Goal: Information Seeking & Learning: Understand process/instructions

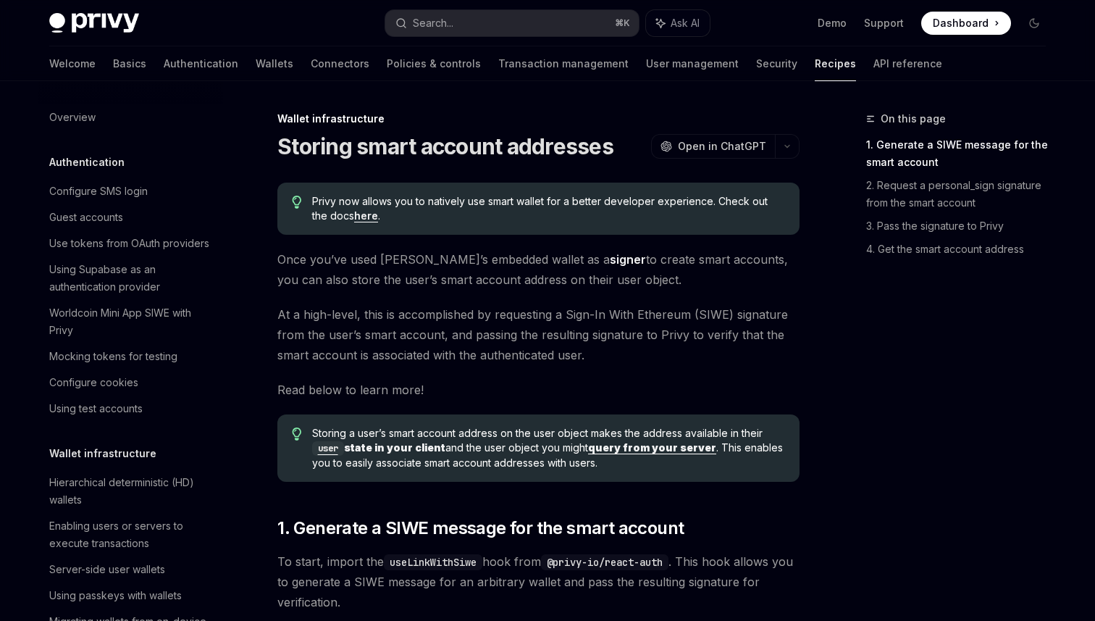
scroll to position [383, 0]
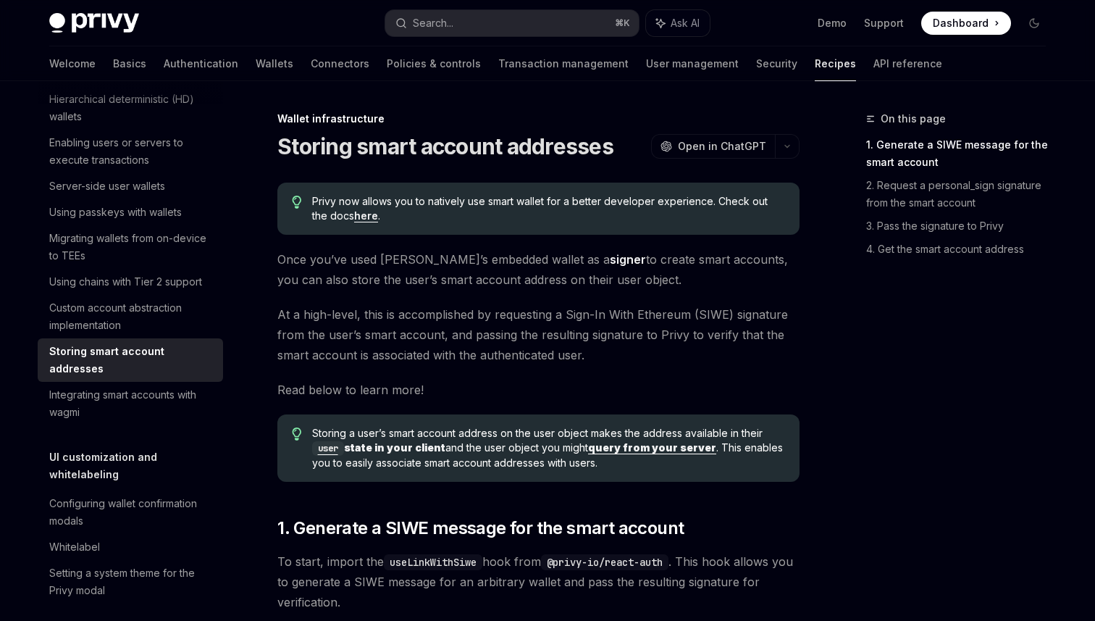
click at [769, 285] on span "Once you’ve used [PERSON_NAME]’s embedded wallet as a signer to create smart ac…" at bounding box center [538, 269] width 522 height 41
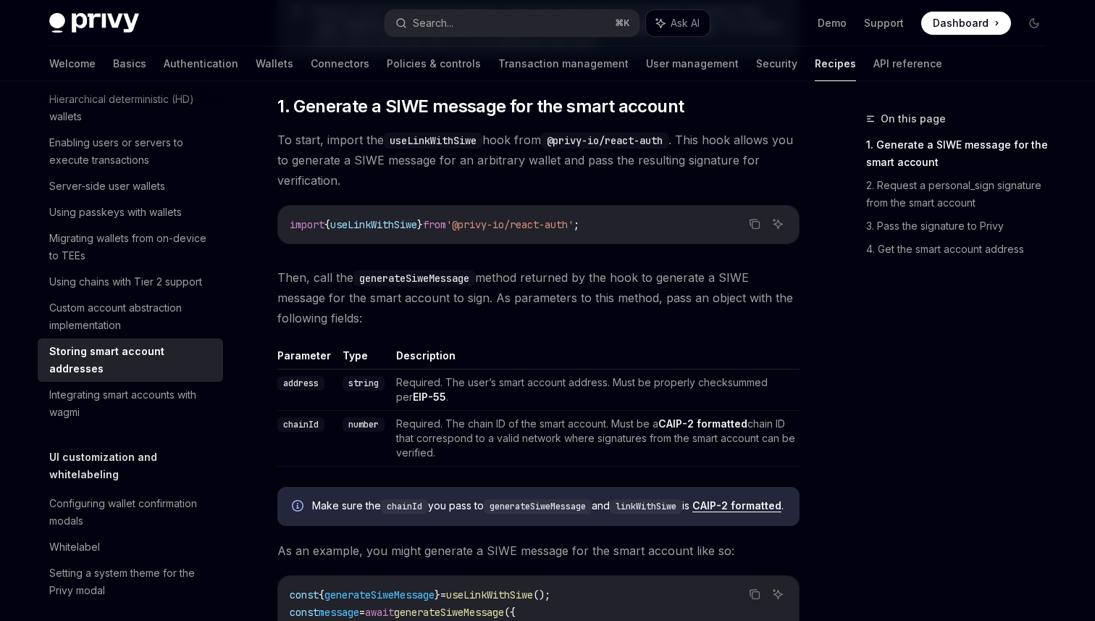
scroll to position [827, 0]
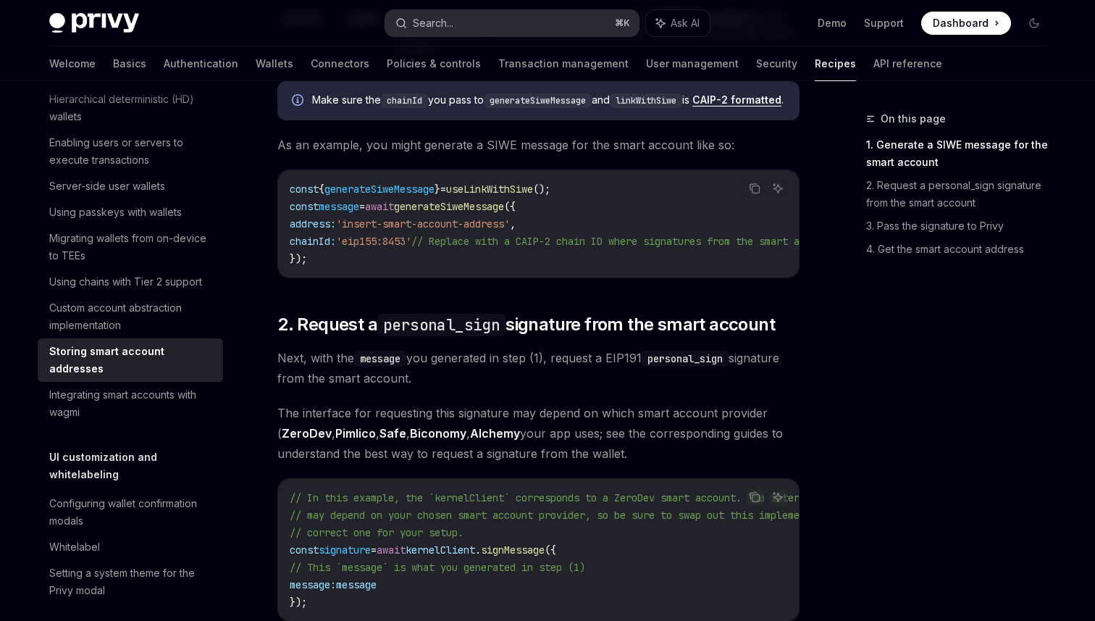
click at [447, 17] on div "Search..." at bounding box center [433, 22] width 41 height 17
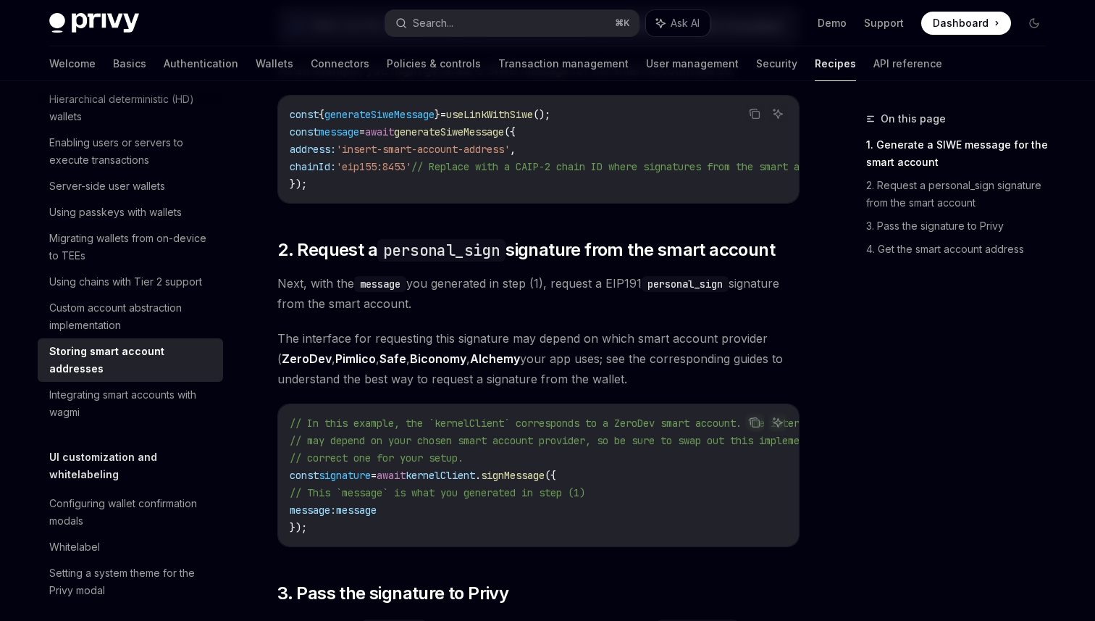
scroll to position [908, 0]
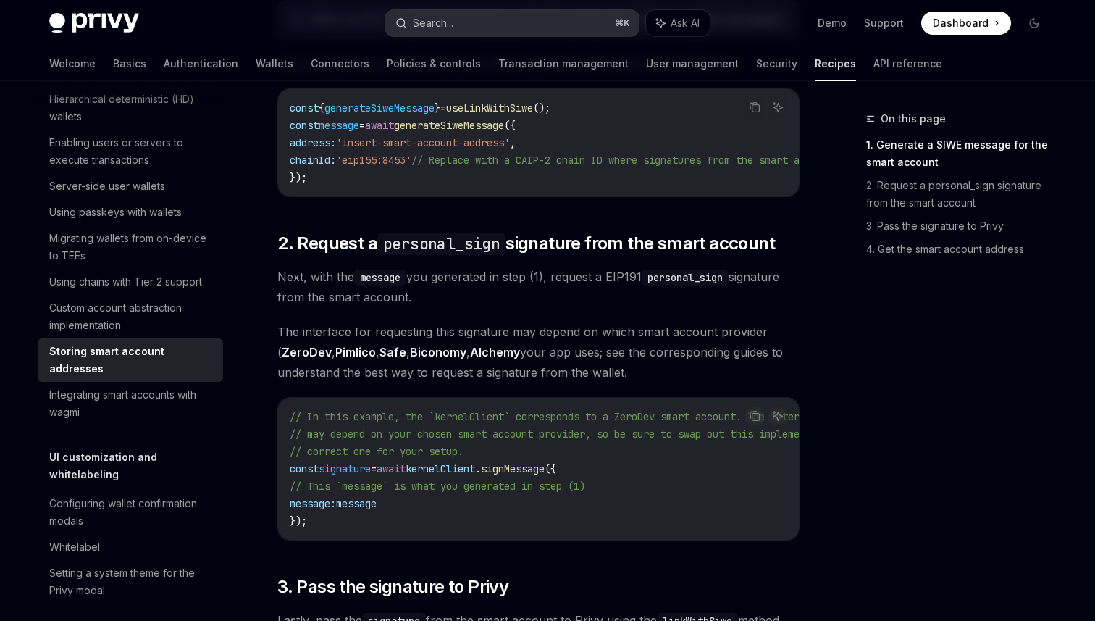
click at [477, 25] on button "Search... ⌘ K" at bounding box center [512, 23] width 254 height 26
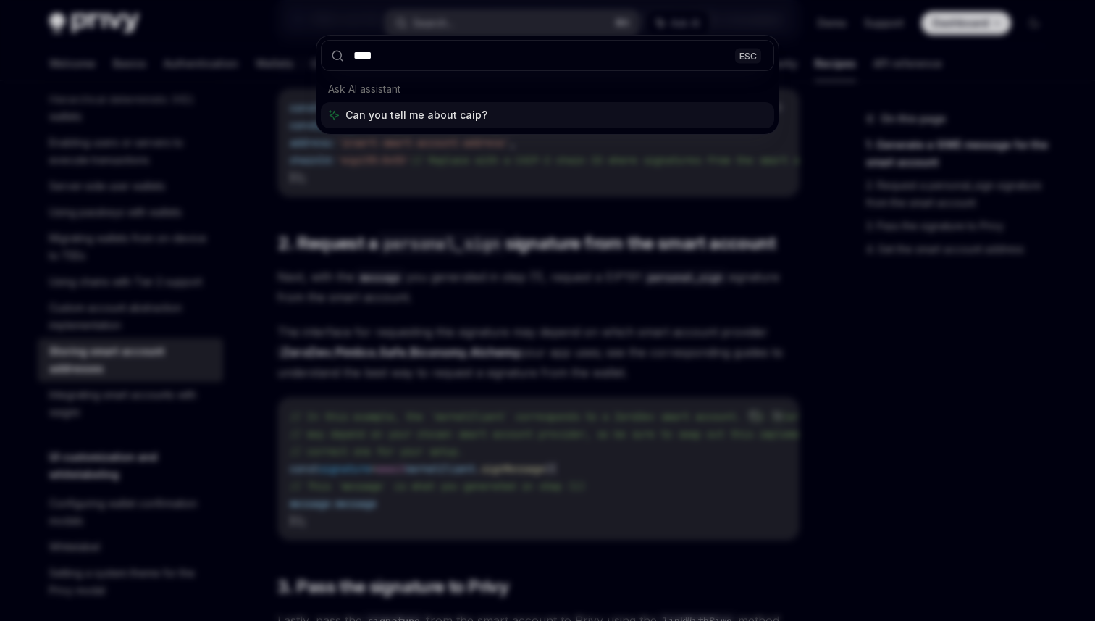
type input "*****"
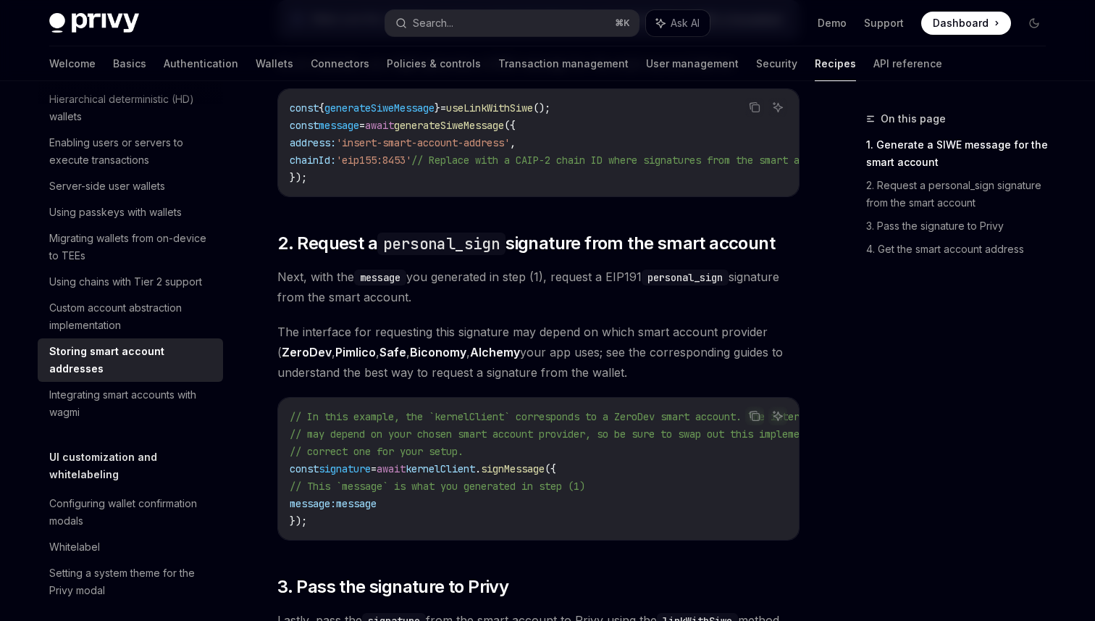
type textarea "*"
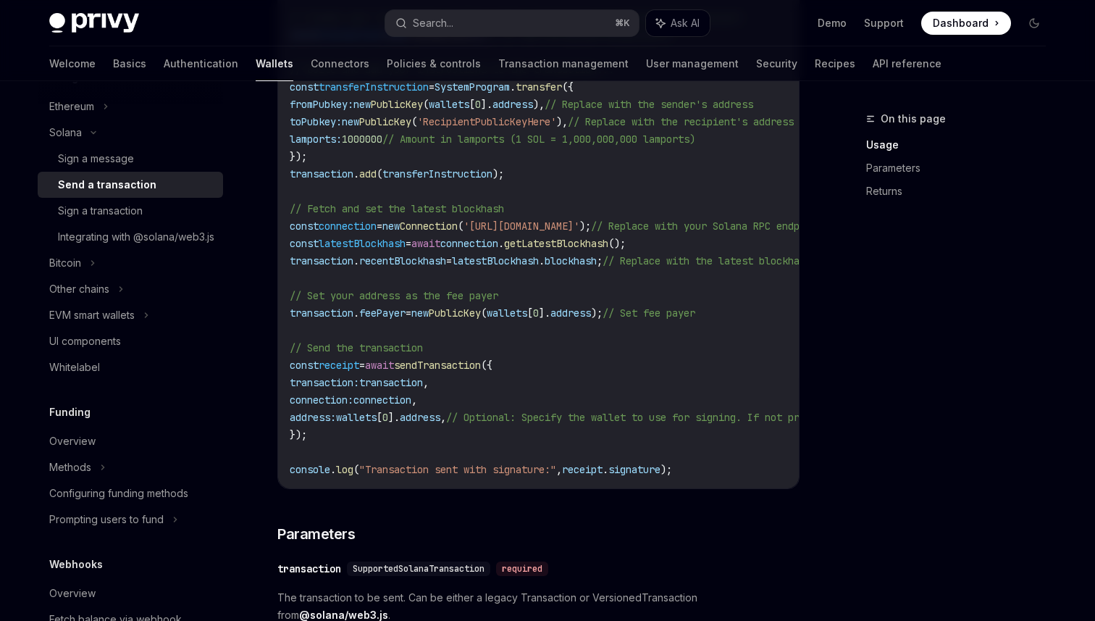
scroll to position [746, 0]
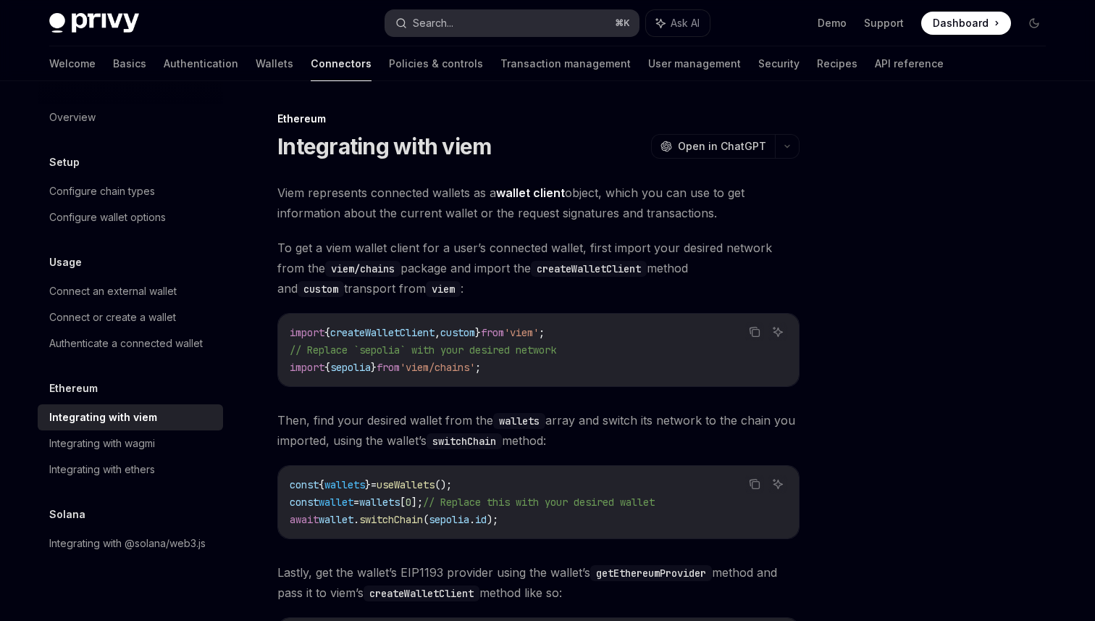
scroll to position [247, 0]
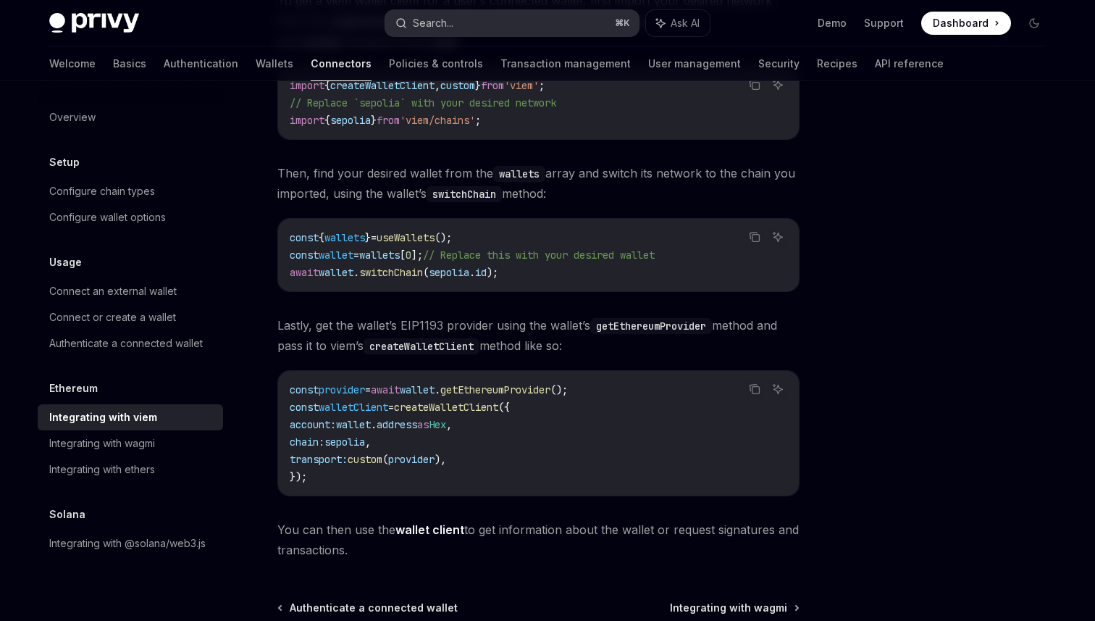
click at [521, 18] on button "Search... ⌘ K" at bounding box center [512, 23] width 254 height 26
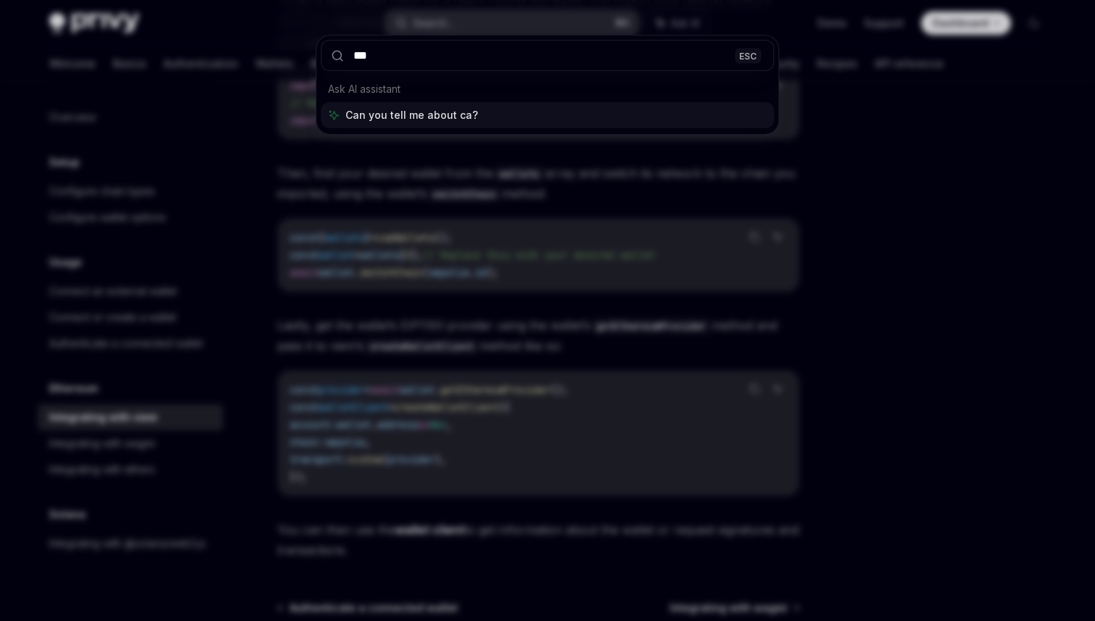
type input "****"
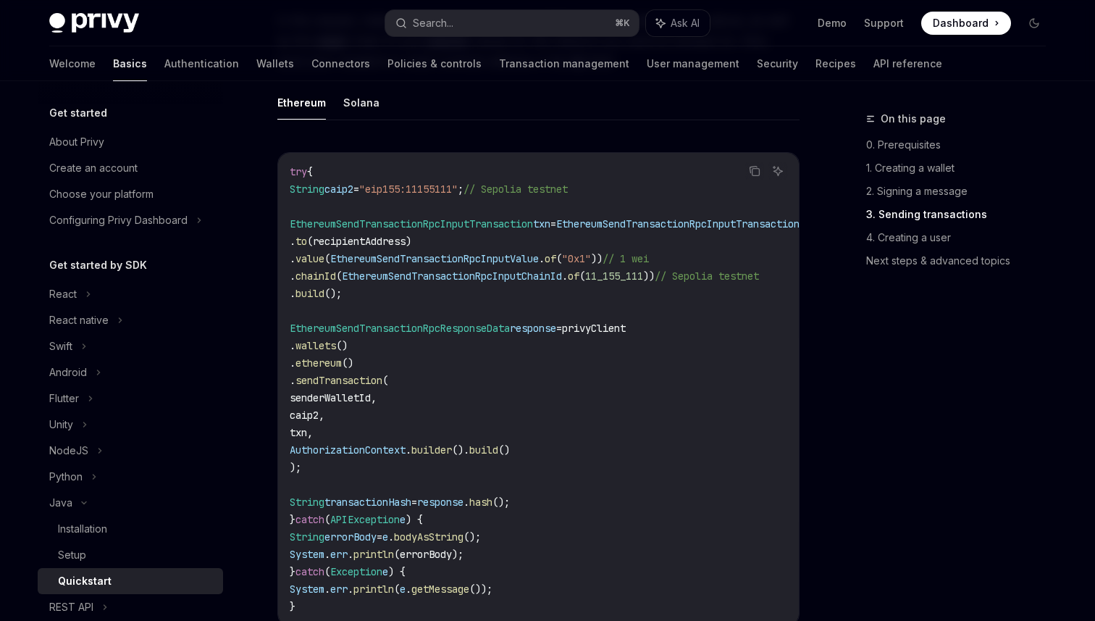
scroll to position [1664, 0]
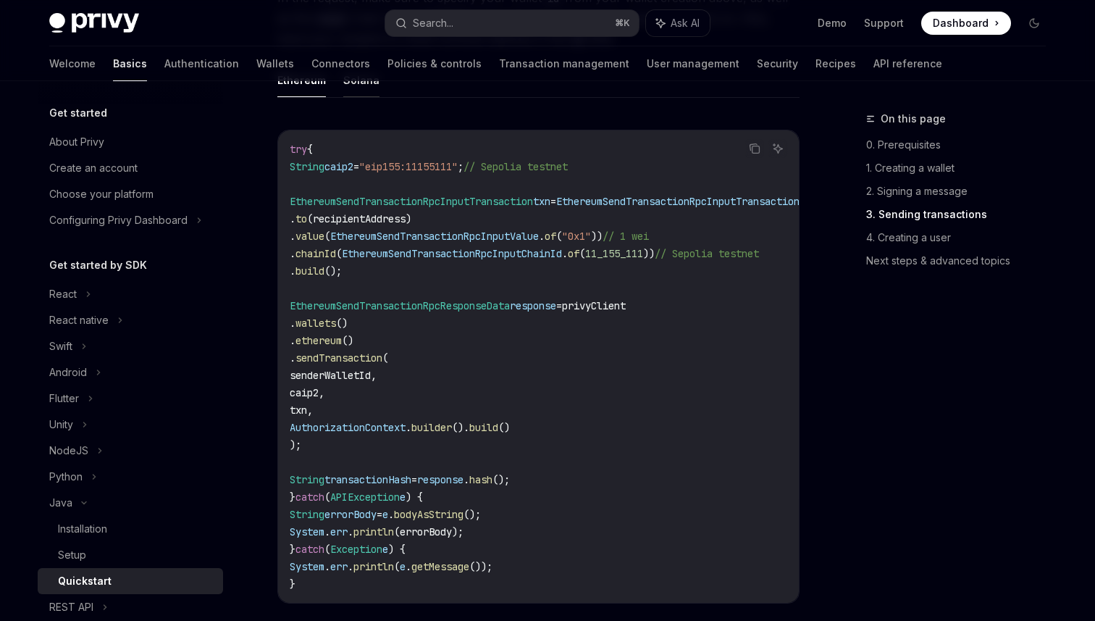
click at [371, 97] on button "Solana" at bounding box center [361, 80] width 36 height 34
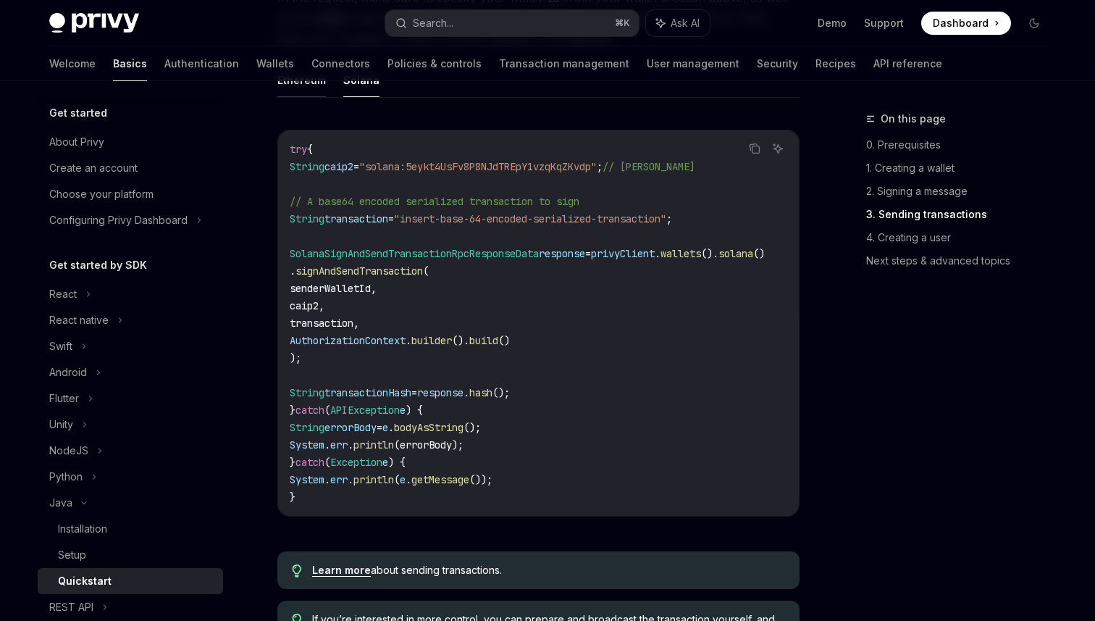
click at [299, 97] on button "Ethereum" at bounding box center [301, 80] width 49 height 34
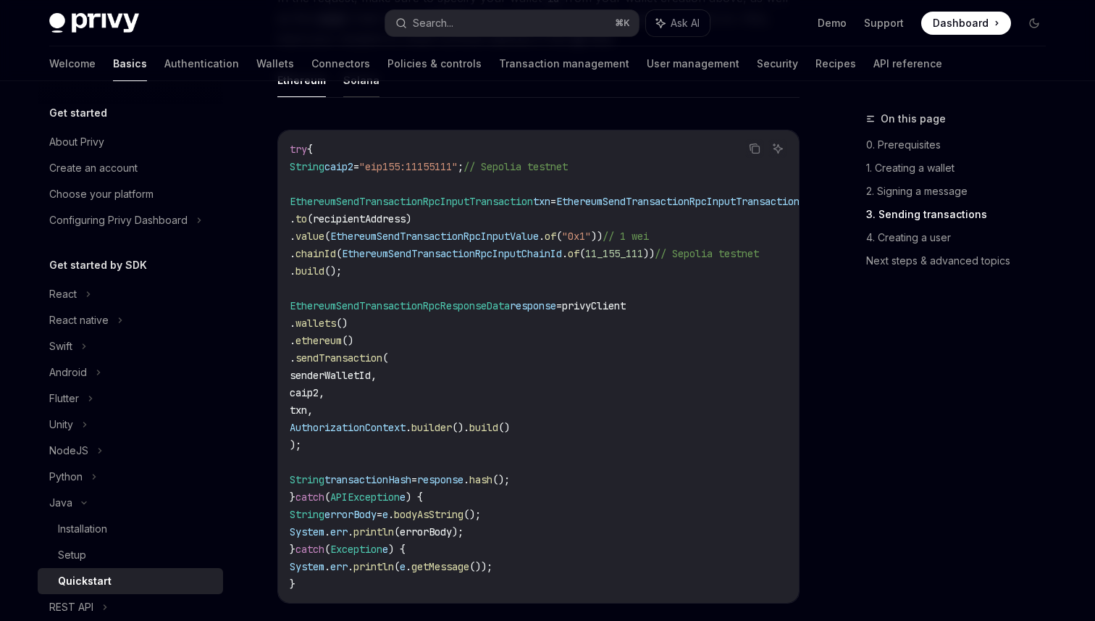
click at [367, 97] on button "Solana" at bounding box center [361, 80] width 36 height 34
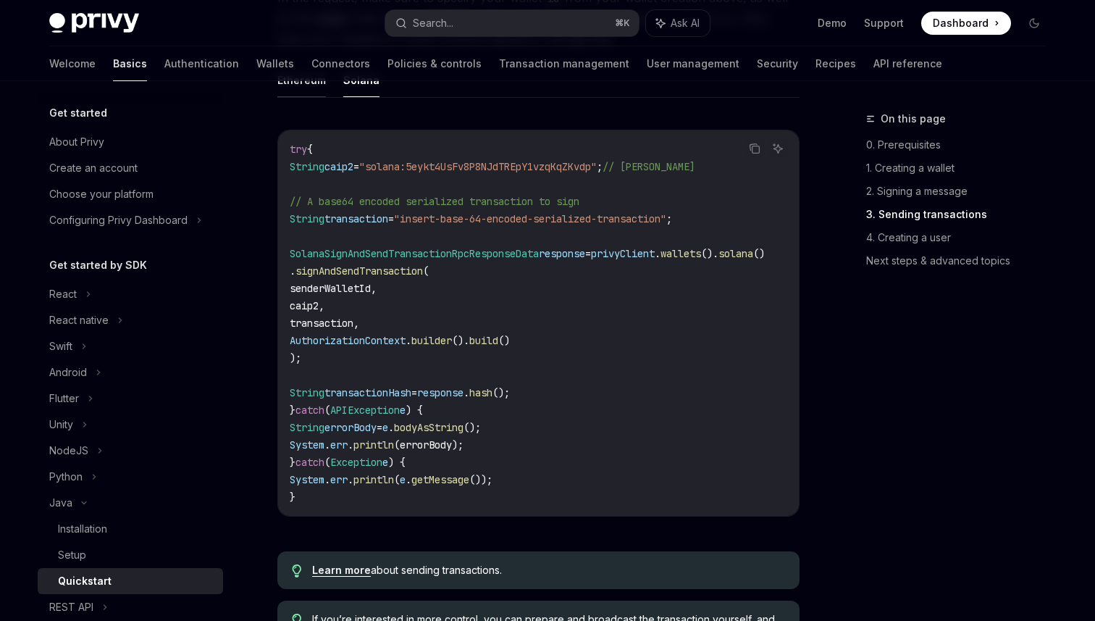
click at [307, 97] on button "Ethereum" at bounding box center [301, 80] width 49 height 34
type textarea "*"
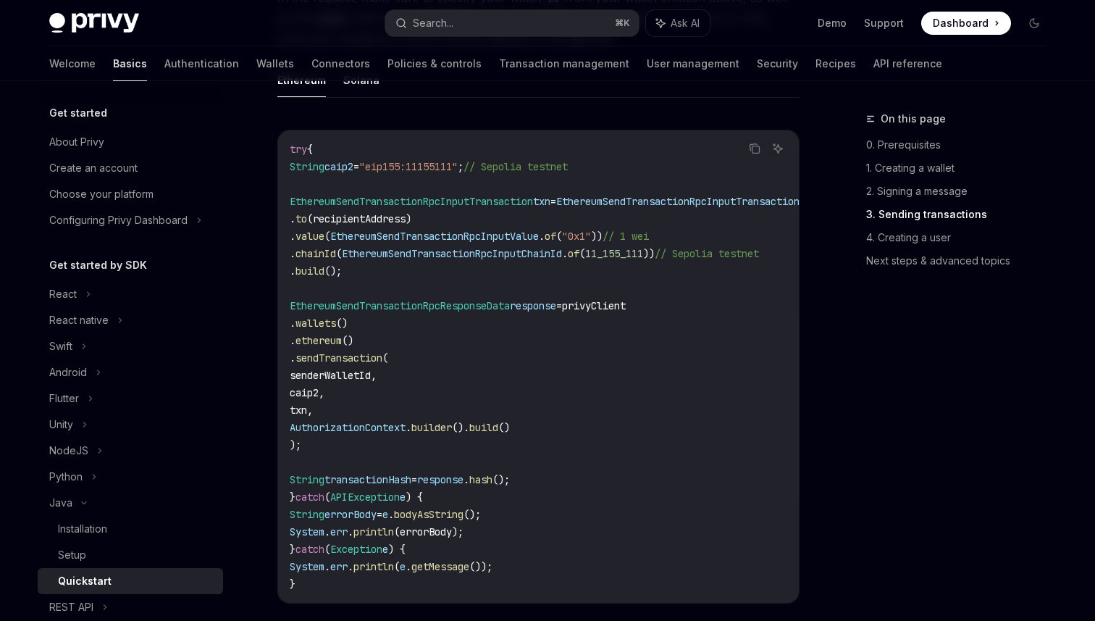
click at [419, 173] on span ""eip155:11155111"" at bounding box center [408, 166] width 99 height 13
copy span "eip155"
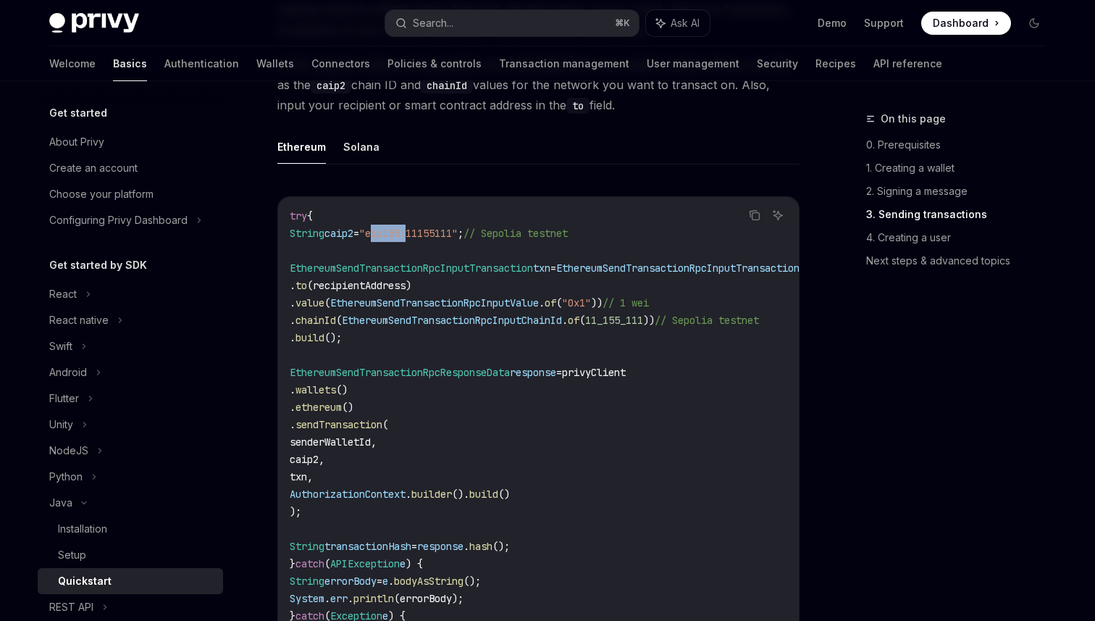
scroll to position [1589, 0]
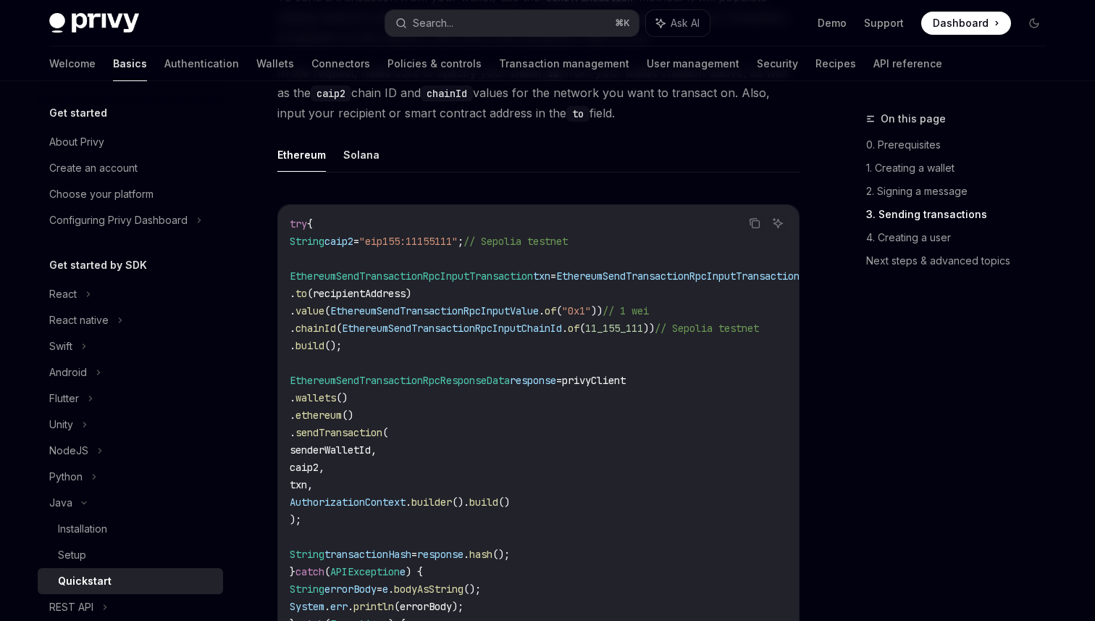
click at [354, 248] on span "caip2" at bounding box center [339, 241] width 29 height 13
copy span "caip2"
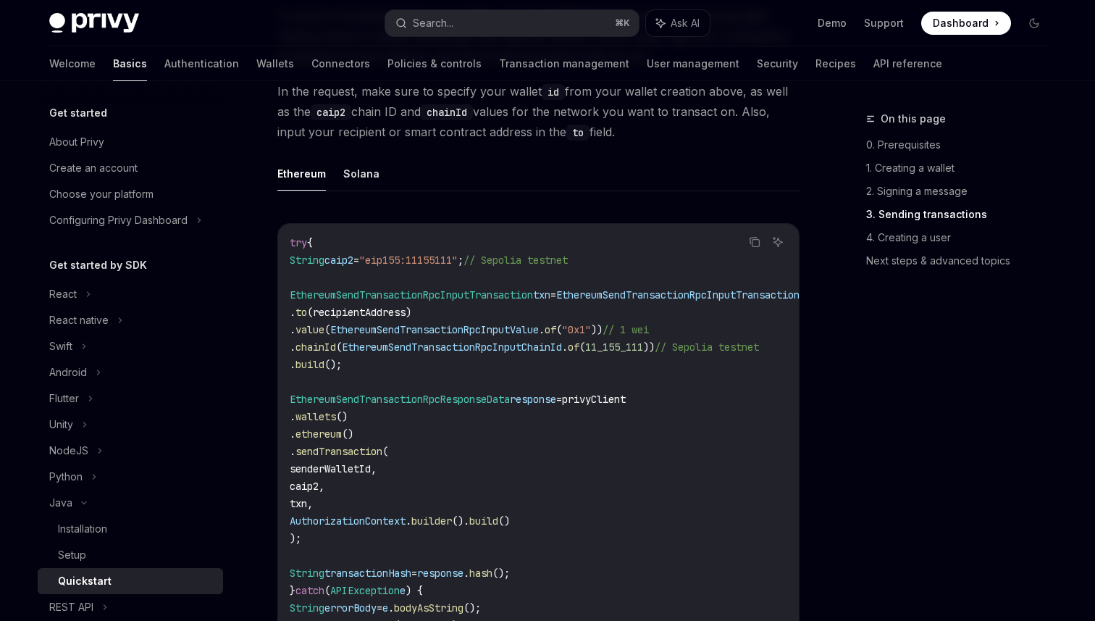
scroll to position [1568, 0]
click at [428, 269] on span ""eip155:11155111"" at bounding box center [408, 262] width 99 height 13
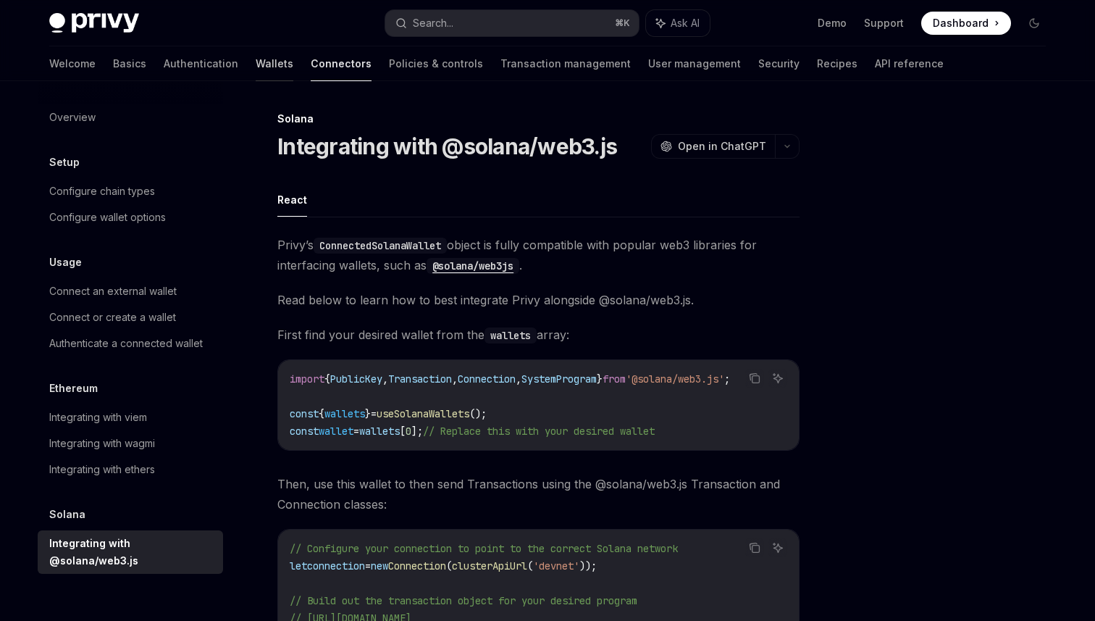
click at [256, 65] on link "Wallets" at bounding box center [275, 63] width 38 height 35
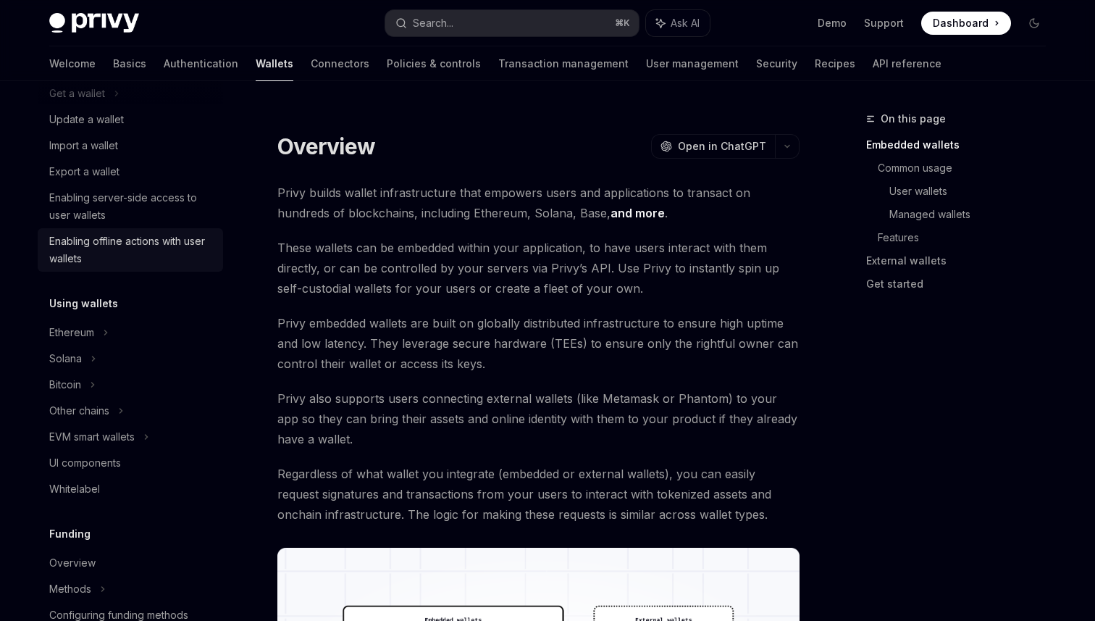
scroll to position [163, 0]
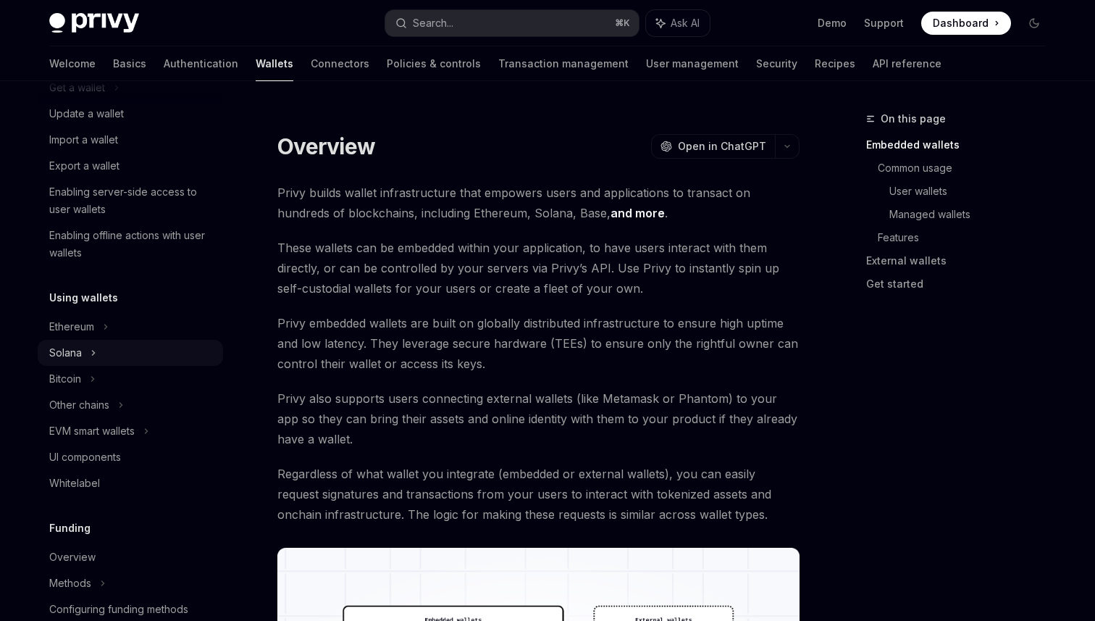
click at [114, 96] on icon at bounding box center [117, 87] width 6 height 17
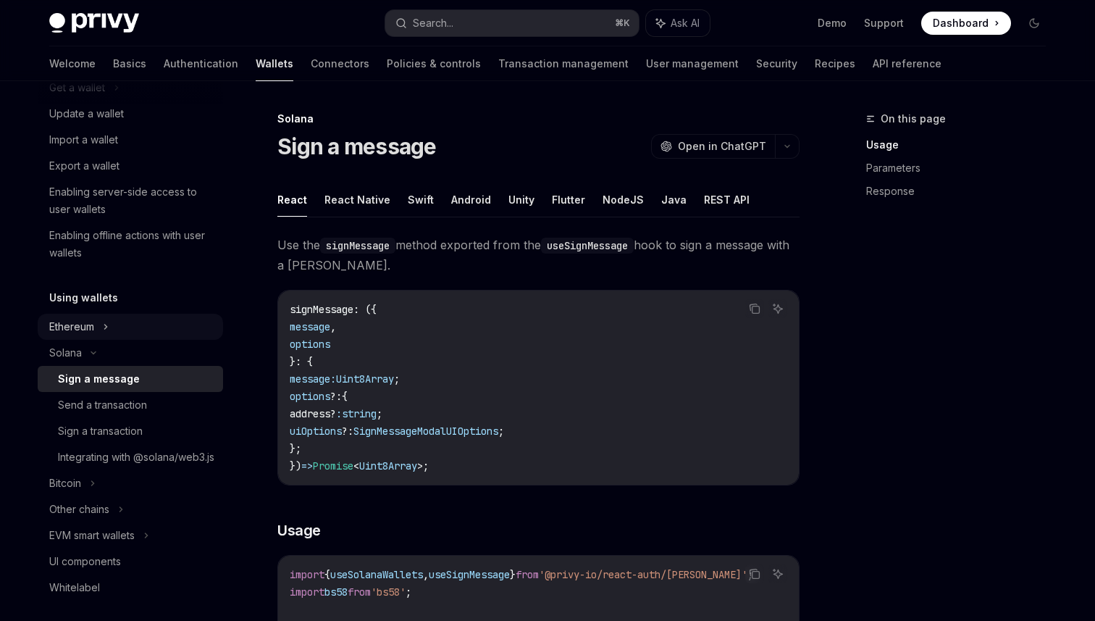
click at [132, 64] on icon at bounding box center [133, 61] width 2 height 4
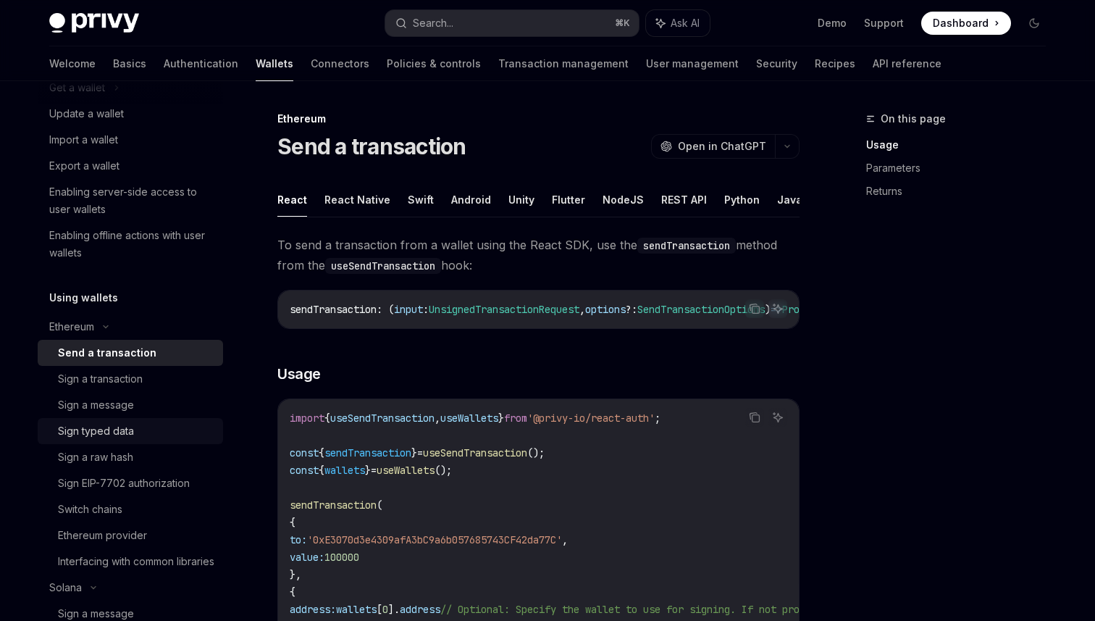
click at [123, 433] on div "Sign typed data" at bounding box center [96, 430] width 76 height 17
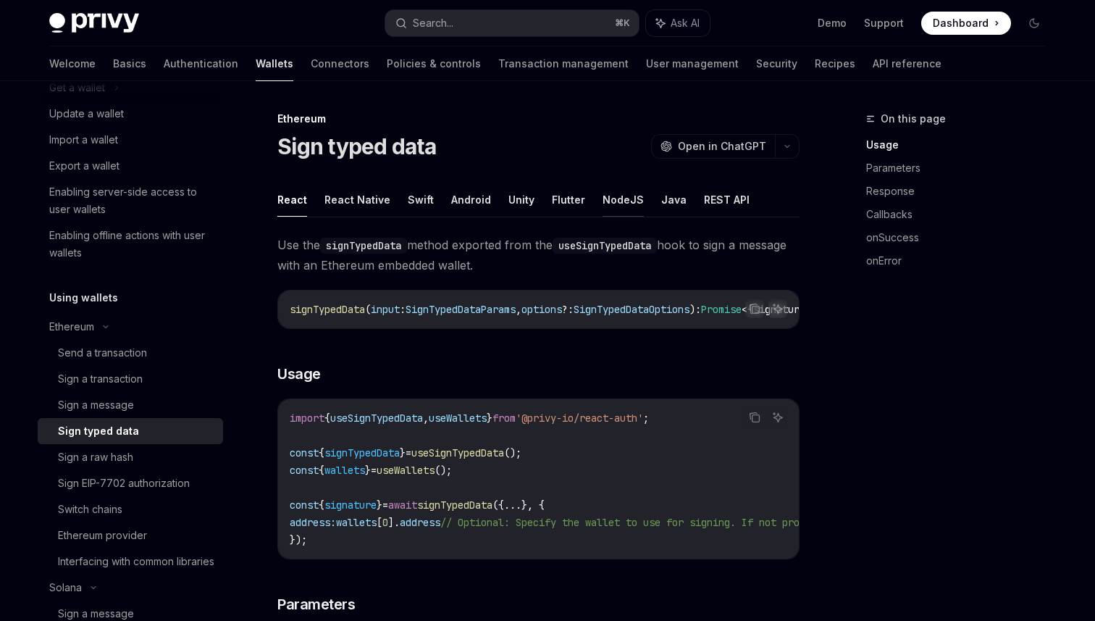
click at [614, 199] on button "NodeJS" at bounding box center [623, 200] width 41 height 34
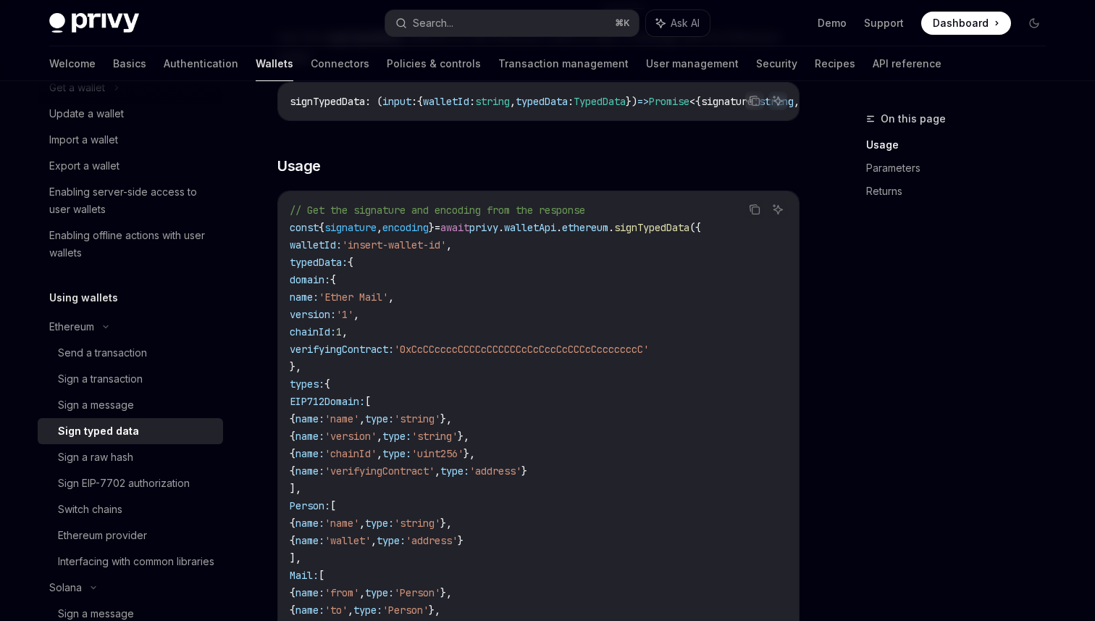
scroll to position [210, 0]
click at [688, 230] on span "signTypedData" at bounding box center [651, 225] width 75 height 13
copy span "signTypedData"
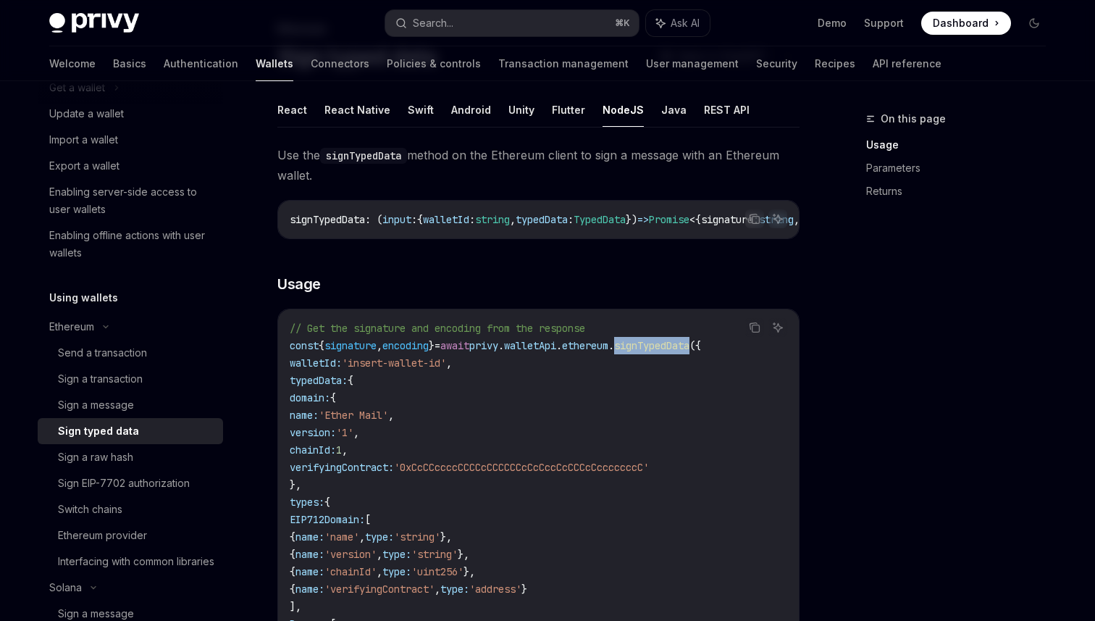
scroll to position [89, 0]
click at [626, 222] on span "TypedData" at bounding box center [600, 220] width 52 height 13
copy span "TypedData"
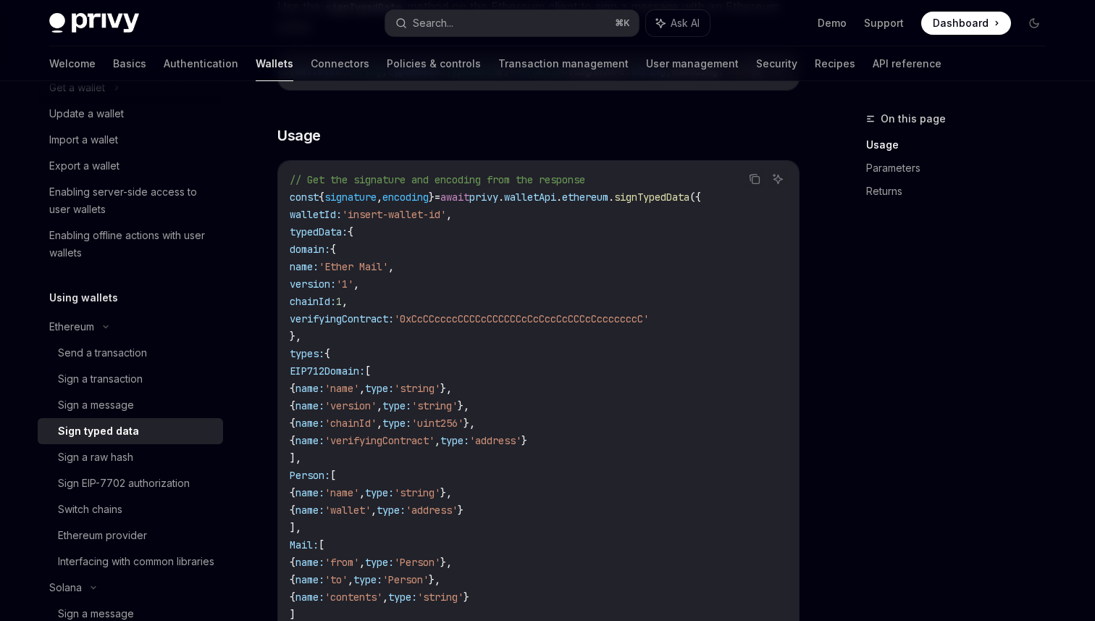
scroll to position [237, 0]
drag, startPoint x: 304, startPoint y: 241, endPoint x: 434, endPoint y: 241, distance: 130.4
click at [434, 241] on code "// Get the signature and encoding from the response const { signature , encodin…" at bounding box center [539, 528] width 498 height 713
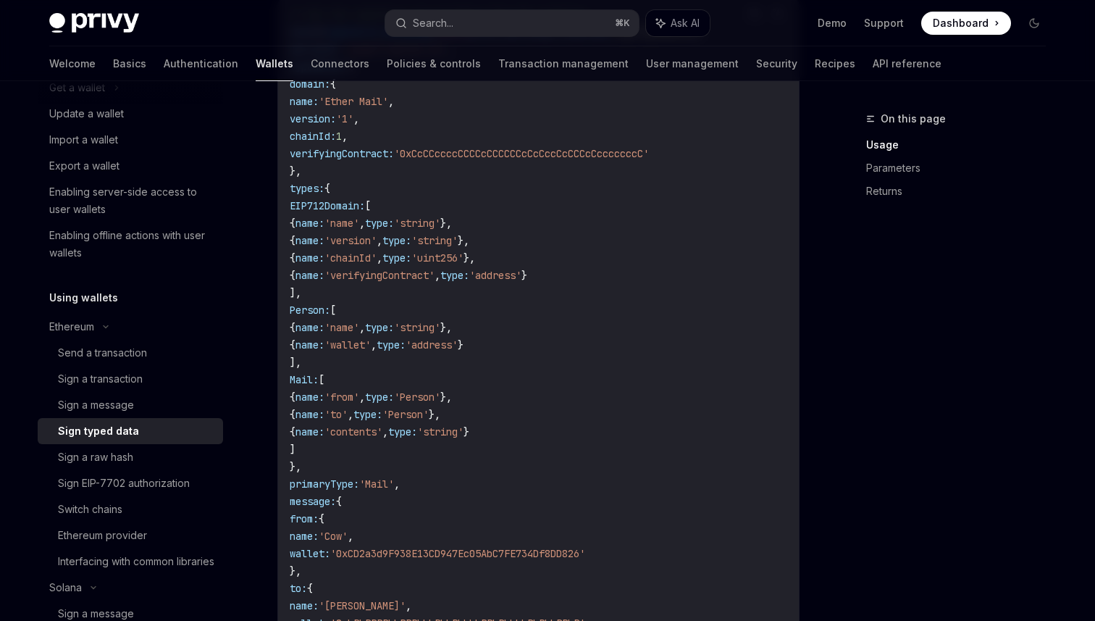
scroll to position [392, 0]
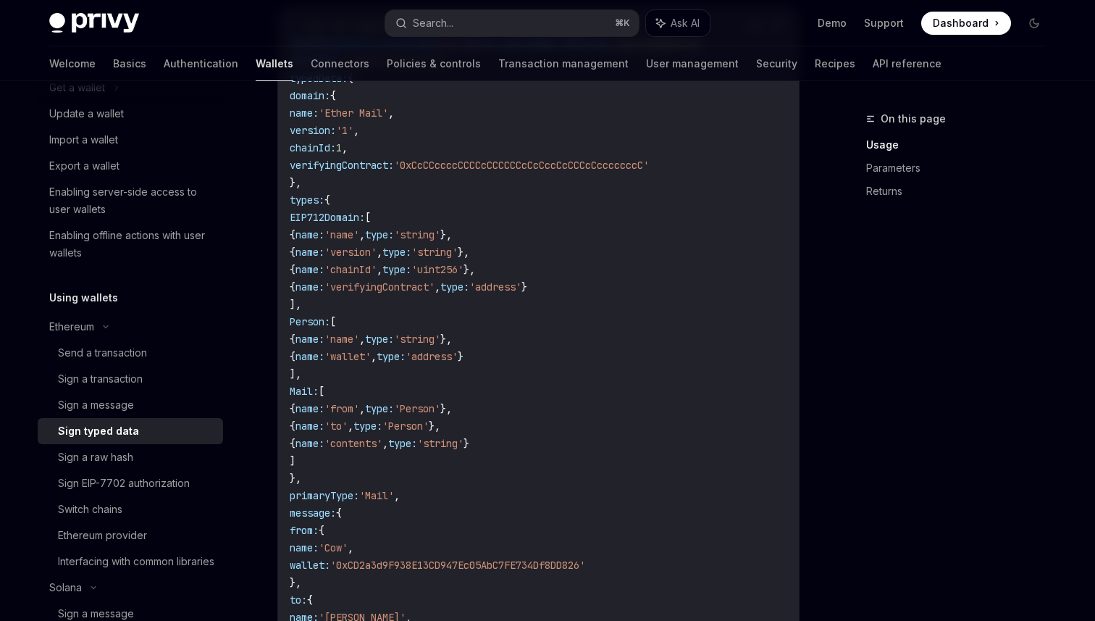
click at [317, 214] on code "// Get the signature and encoding from the response const { signature , encodin…" at bounding box center [539, 373] width 498 height 713
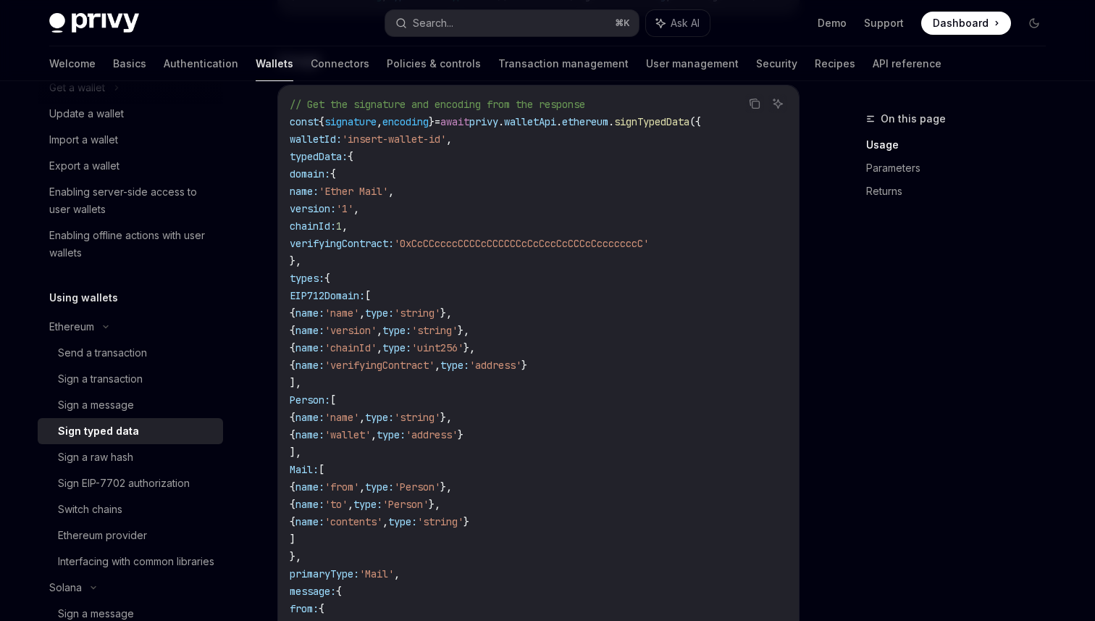
scroll to position [312, 0]
click at [301, 165] on span "typedData:" at bounding box center [319, 158] width 58 height 13
drag, startPoint x: 311, startPoint y: 181, endPoint x: 342, endPoint y: 288, distance: 111.6
click at [342, 288] on code "// Get the signature and encoding from the response const { signature , encodin…" at bounding box center [539, 454] width 498 height 713
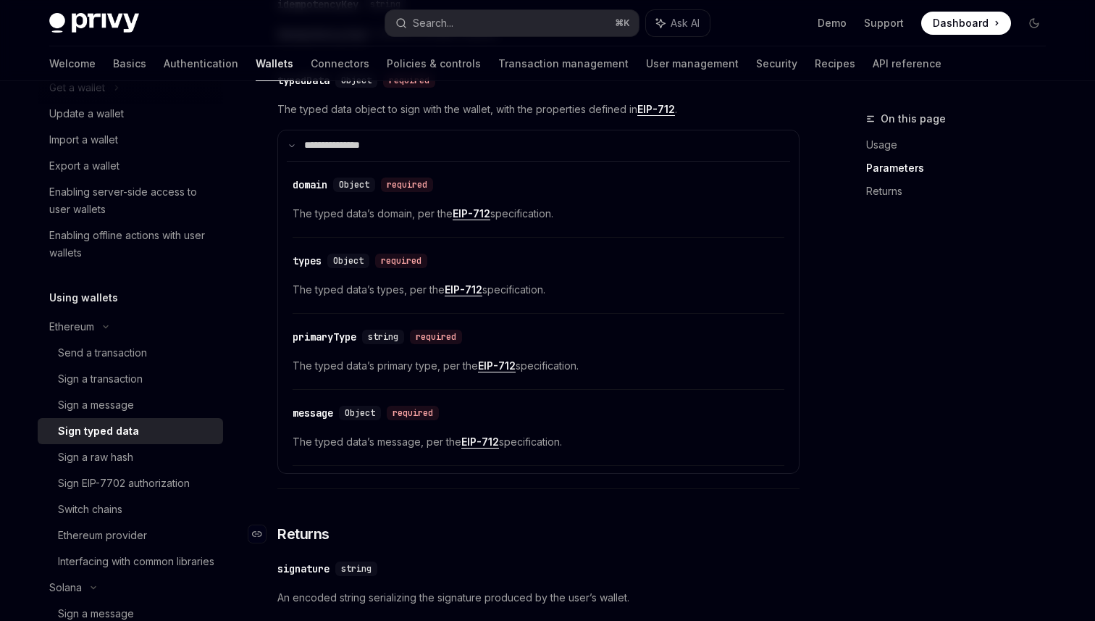
scroll to position [1279, 0]
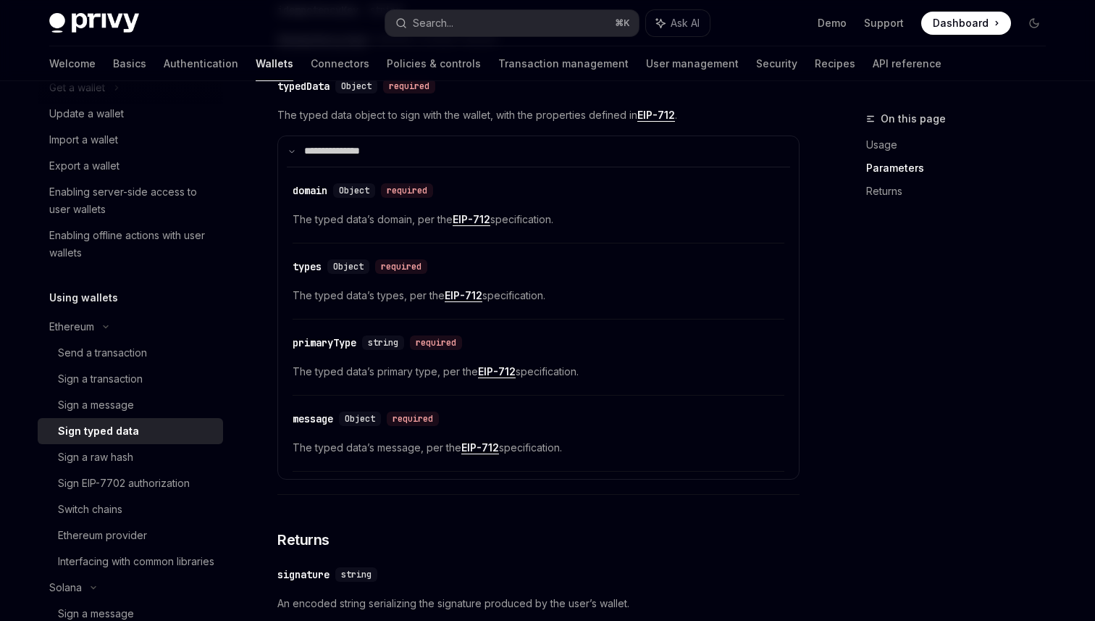
click at [499, 378] on link "EIP-712" at bounding box center [497, 371] width 38 height 13
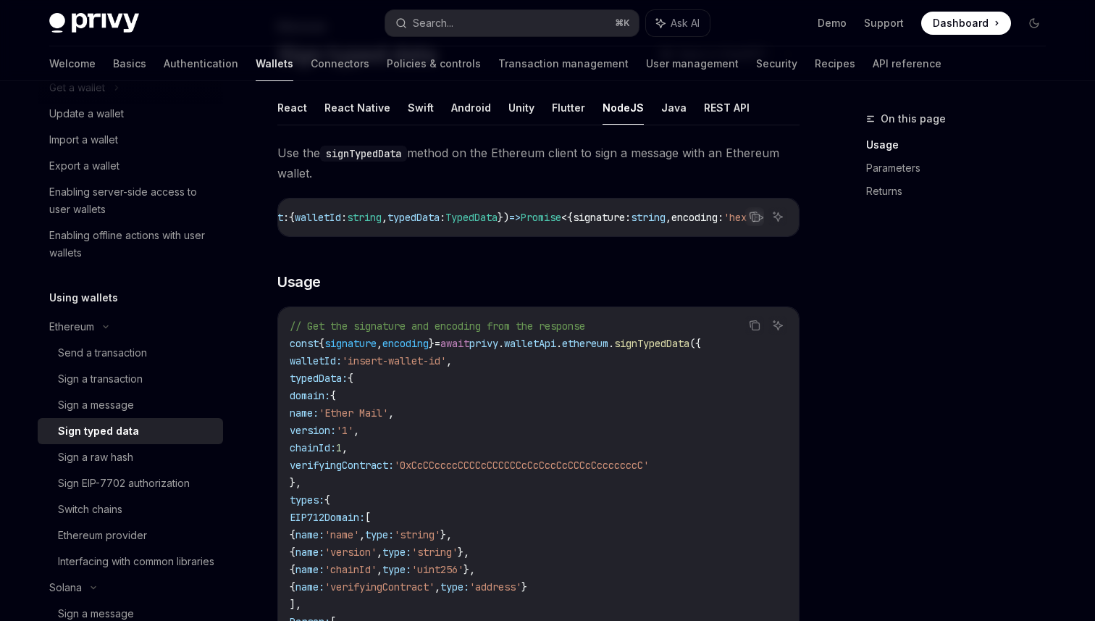
scroll to position [0, 0]
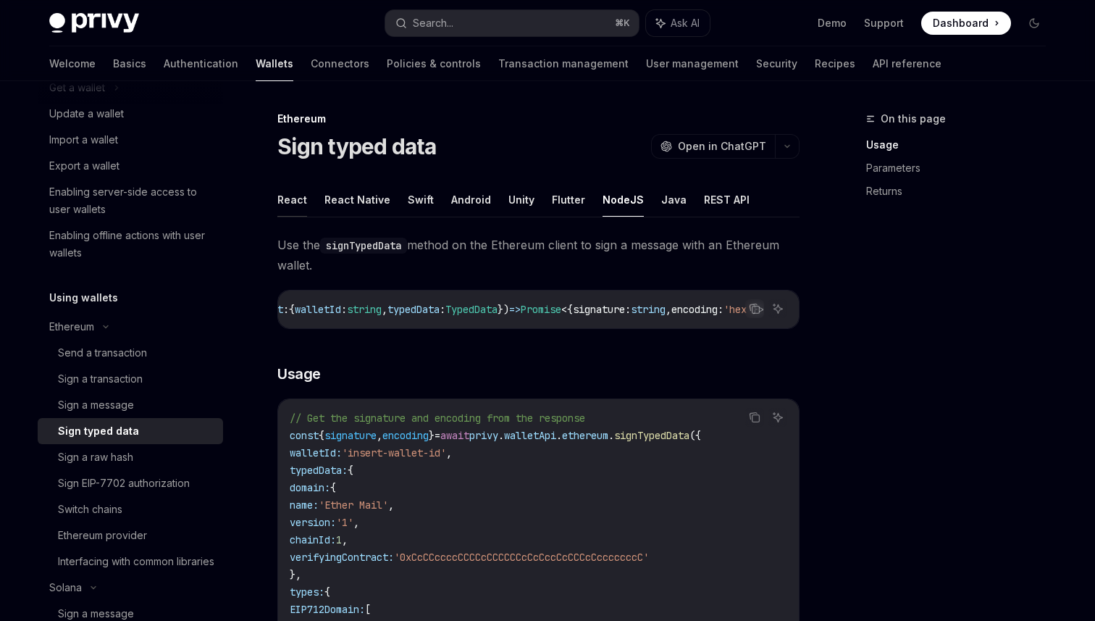
click at [301, 196] on button "React" at bounding box center [292, 200] width 30 height 34
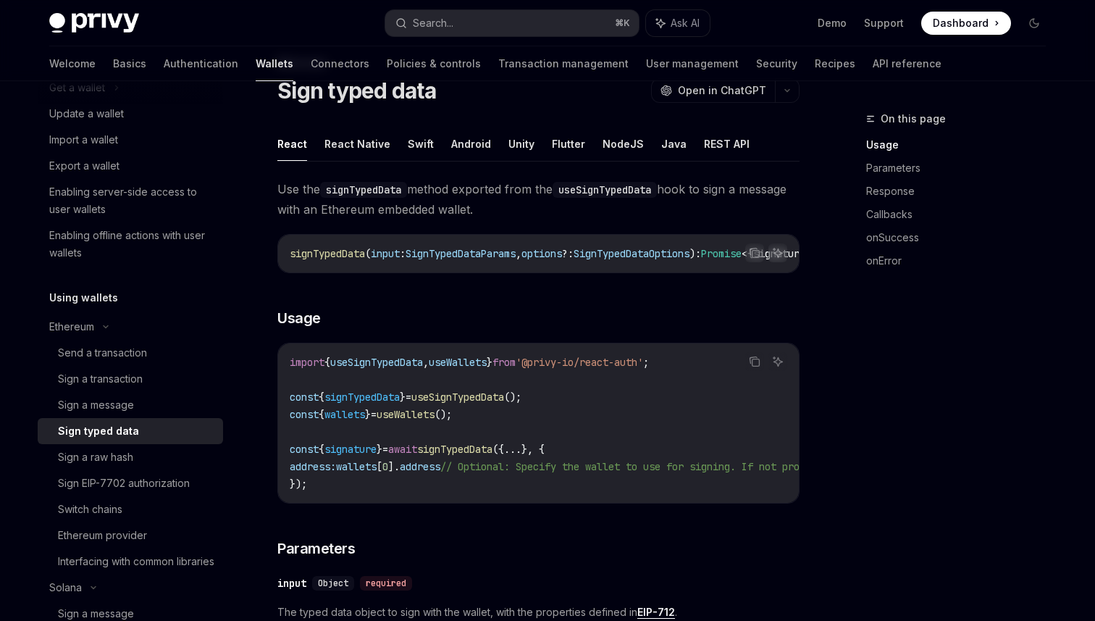
scroll to position [50, 0]
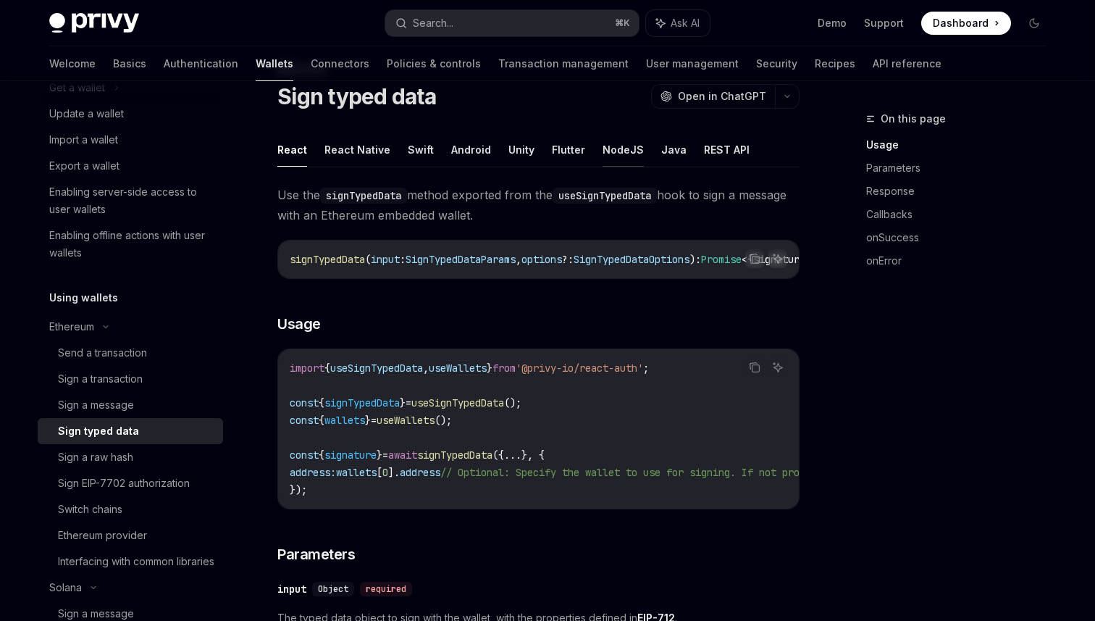
click at [603, 146] on button "NodeJS" at bounding box center [623, 150] width 41 height 34
type textarea "*"
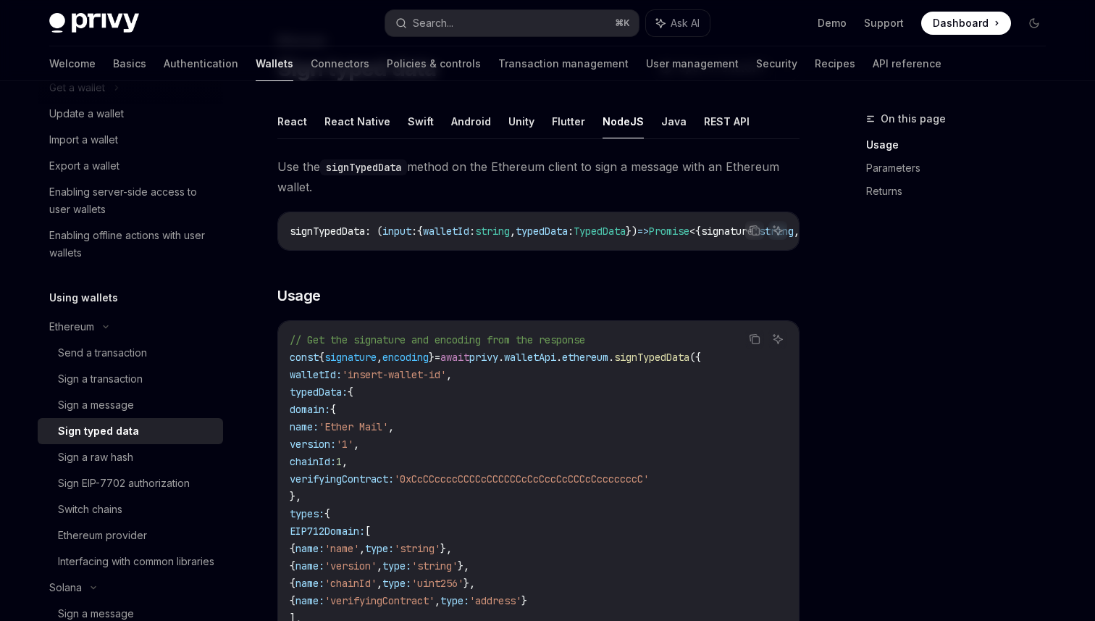
scroll to position [84, 0]
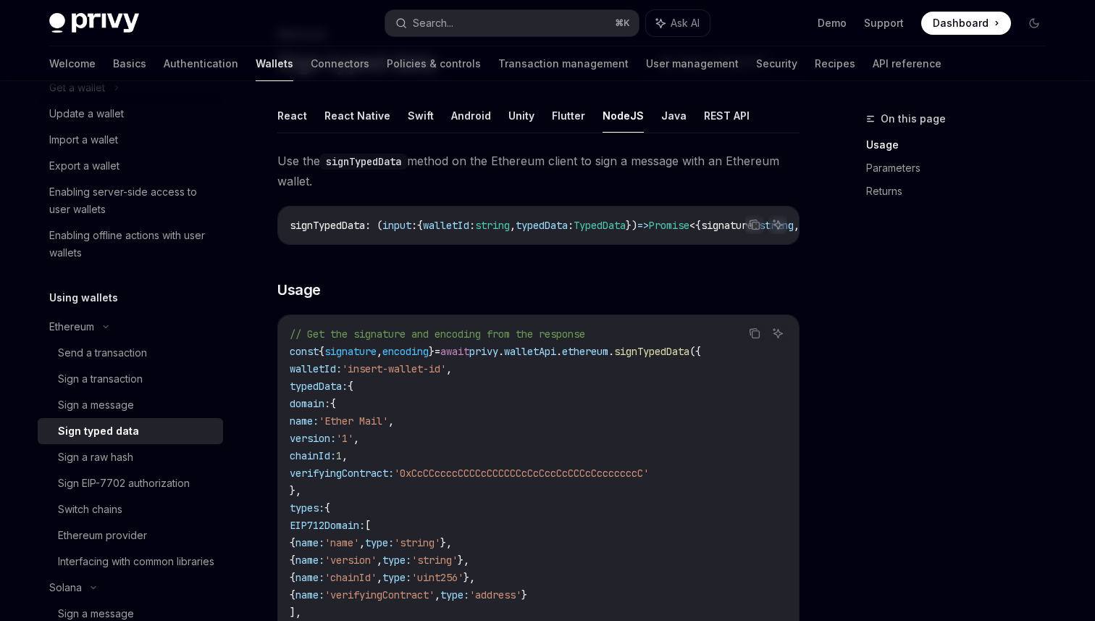
click at [690, 358] on span "signTypedData" at bounding box center [651, 351] width 75 height 13
copy span "signTypedData"
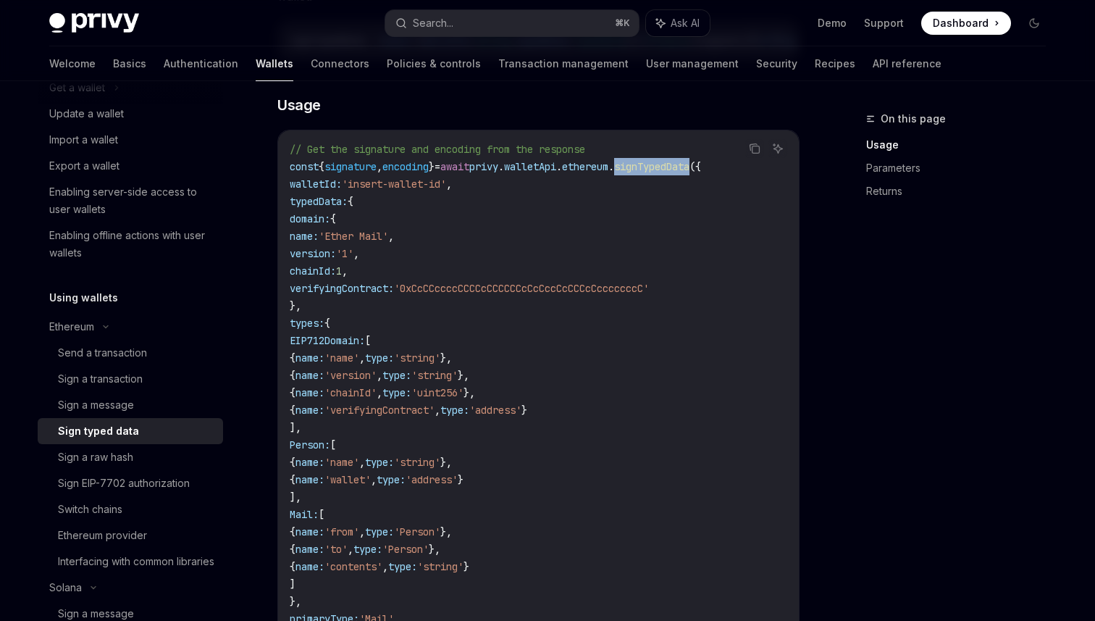
scroll to position [269, 0]
drag, startPoint x: 299, startPoint y: 193, endPoint x: 485, endPoint y: 192, distance: 185.5
click at [485, 192] on code "// Get the signature and encoding from the response const { signature , encodin…" at bounding box center [539, 496] width 498 height 713
copy span "walletId: 'insert-wallet-id' ,"
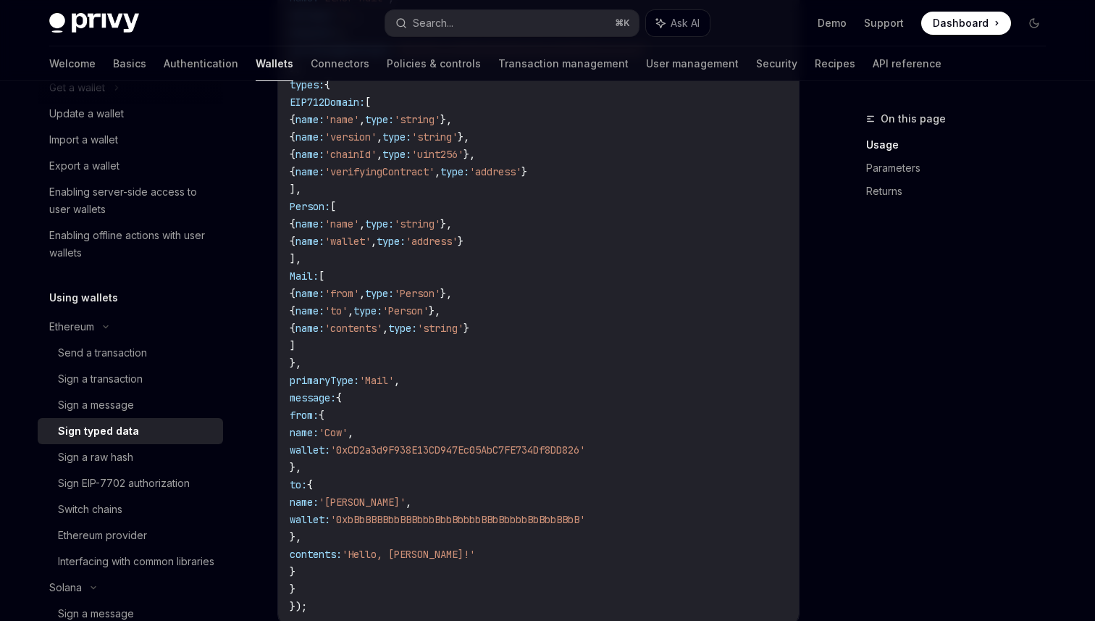
scroll to position [506, 0]
